Goal: Task Accomplishment & Management: Complete application form

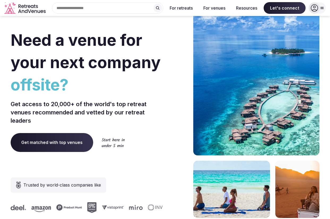
click at [42, 143] on span "Get matched with top venues" at bounding box center [52, 142] width 83 height 19
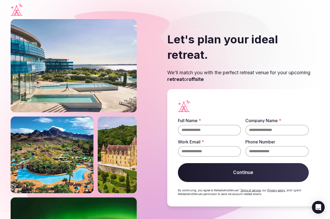
click at [194, 125] on input "Full Name *" at bounding box center [210, 130] width 64 height 11
type input "**********"
click at [260, 125] on input "Company Name *" at bounding box center [278, 130] width 64 height 11
click at [213, 146] on input "Work Email *" at bounding box center [210, 151] width 64 height 11
click at [290, 125] on input "**********" at bounding box center [278, 130] width 64 height 11
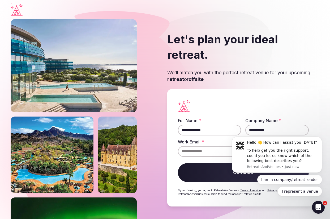
type input "**********"
click at [202, 146] on input "Work Email *" at bounding box center [210, 151] width 64 height 11
type input "**********"
click at [225, 131] on fieldset "**********" at bounding box center [243, 137] width 131 height 38
click at [294, 133] on body "Hello 👋 How can I assist you [DATE]? To help get you the right support, could y…" at bounding box center [277, 173] width 102 height 82
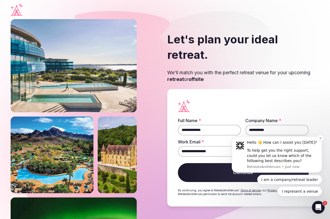
click at [318, 140] on div "Hello 👋 How can I assist you [DATE]?" at bounding box center [282, 142] width 71 height 5
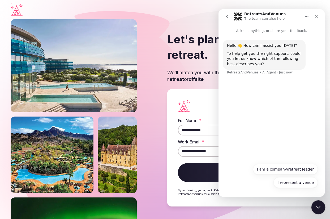
click at [319, 204] on icon "Close Intercom Messenger" at bounding box center [318, 206] width 6 height 6
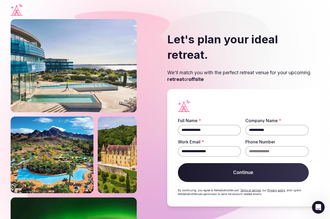
click at [266, 146] on input "Phone Number" at bounding box center [278, 151] width 64 height 11
type input "**********"
click at [251, 170] on button "Continue" at bounding box center [243, 172] width 131 height 19
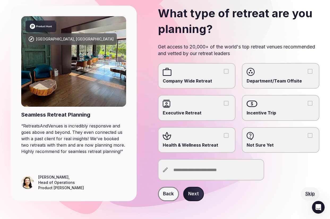
scroll to position [35, 0]
click at [195, 108] on label "Executive Retreat" at bounding box center [197, 108] width 78 height 26
click at [224, 105] on button "Executive Retreat" at bounding box center [226, 103] width 5 height 5
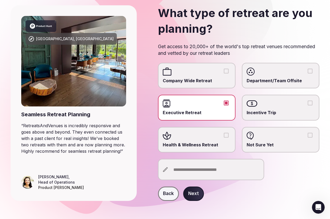
click at [192, 139] on div at bounding box center [197, 136] width 68 height 8
click at [224, 137] on button "Health & Wellness Retreat" at bounding box center [226, 135] width 5 height 5
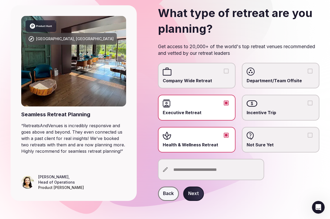
scroll to position [38, 0]
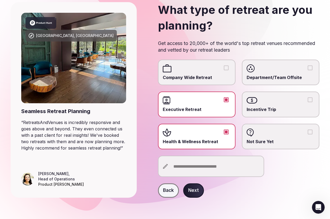
click at [192, 188] on button "Next" at bounding box center [193, 190] width 21 height 14
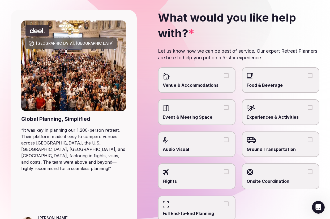
scroll to position [31, 0]
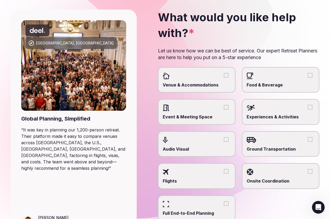
click at [210, 85] on span "Venue & Accommodations" at bounding box center [197, 85] width 68 height 6
click at [224, 78] on button "Venue & Accommodations" at bounding box center [226, 75] width 5 height 5
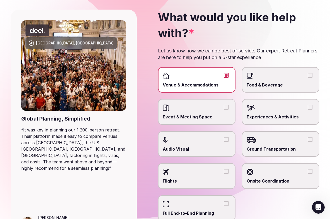
click at [266, 86] on span "Food & Beverage" at bounding box center [281, 85] width 68 height 6
click at [308, 78] on button "Food & Beverage" at bounding box center [310, 75] width 5 height 5
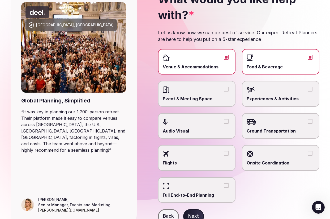
scroll to position [49, 0]
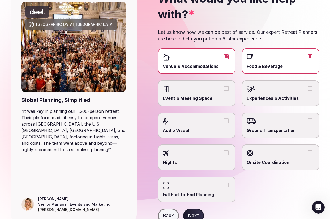
click at [175, 97] on span "Event & Meeting Space" at bounding box center [197, 98] width 68 height 6
click at [224, 91] on button "Event & Meeting Space" at bounding box center [226, 88] width 5 height 5
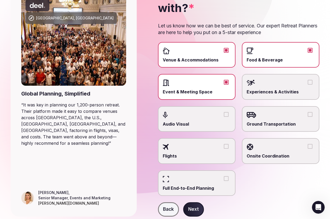
scroll to position [58, 0]
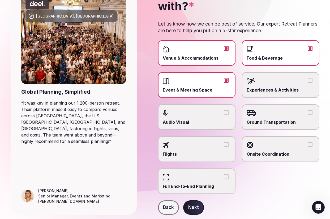
click at [248, 118] on label "Ground Transportation" at bounding box center [281, 117] width 78 height 26
click at [308, 115] on button "Ground Transportation" at bounding box center [310, 112] width 5 height 5
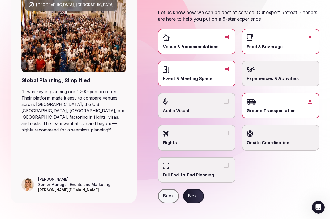
scroll to position [75, 0]
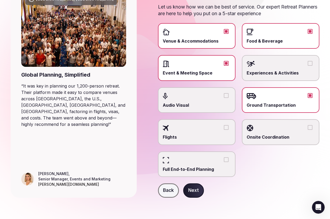
click at [191, 190] on button "Next" at bounding box center [193, 190] width 21 height 14
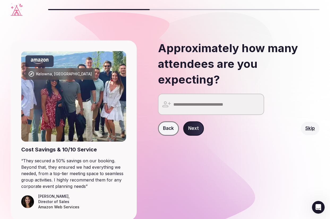
click at [183, 103] on input "number" at bounding box center [211, 104] width 106 height 21
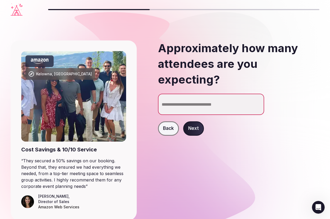
type input "**"
click at [196, 130] on button "Next" at bounding box center [193, 128] width 21 height 14
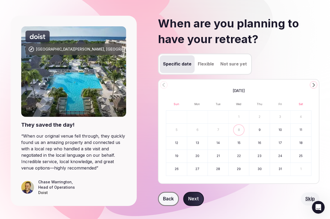
scroll to position [26, 0]
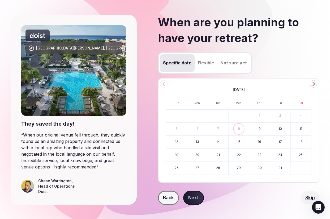
click at [313, 83] on icon "Go to the Next Month" at bounding box center [314, 84] width 6 height 6
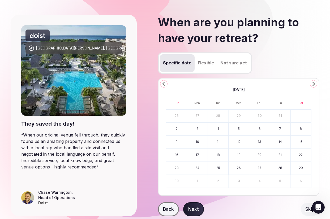
click at [313, 83] on icon "Go to the Next Month" at bounding box center [314, 84] width 6 height 6
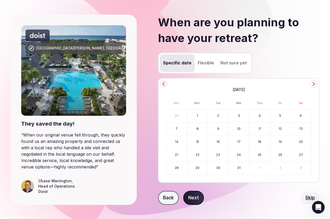
click at [313, 83] on icon "Go to the Next Month" at bounding box center [314, 84] width 6 height 6
click at [163, 82] on icon "Go to the Previous Month" at bounding box center [164, 84] width 6 height 6
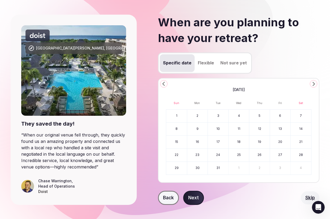
click at [220, 127] on button "10" at bounding box center [218, 129] width 20 height 13
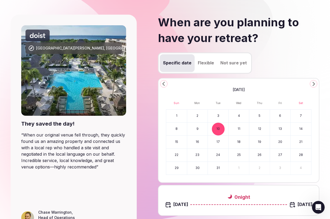
click at [178, 143] on button "15" at bounding box center [176, 142] width 21 height 13
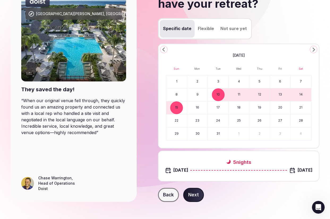
scroll to position [64, 0]
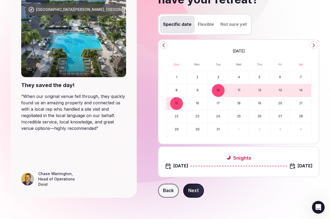
click at [192, 190] on button "Next" at bounding box center [193, 190] width 21 height 14
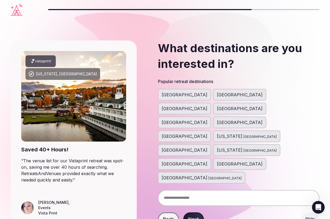
click at [175, 93] on span "[GEOGRAPHIC_DATA]" at bounding box center [185, 94] width 46 height 6
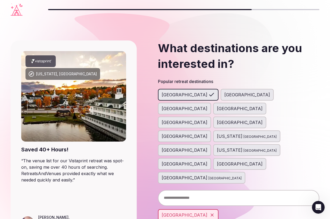
click at [263, 105] on span "[GEOGRAPHIC_DATA]" at bounding box center [240, 108] width 46 height 6
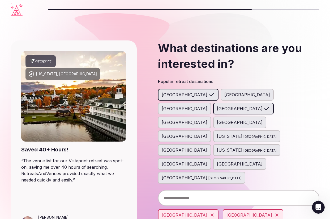
click at [208, 174] on span "[GEOGRAPHIC_DATA]" at bounding box center [185, 177] width 46 height 6
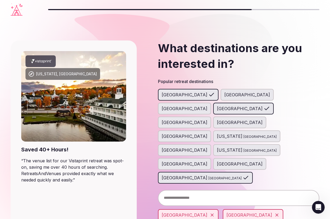
click at [244, 148] on span "[GEOGRAPHIC_DATA]" at bounding box center [260, 150] width 33 height 5
click at [229, 133] on span "[US_STATE]" at bounding box center [230, 136] width 26 height 6
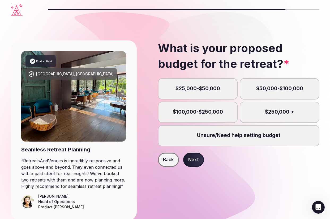
click at [195, 89] on label "$25,000-$50,000" at bounding box center [198, 88] width 80 height 21
click at [198, 89] on button "$25,000-$50,000" at bounding box center [200, 91] width 5 height 5
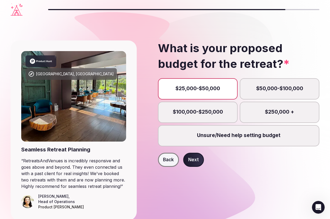
scroll to position [3, 0]
click at [192, 159] on button "Next" at bounding box center [193, 160] width 21 height 14
